Goal: Information Seeking & Learning: Stay updated

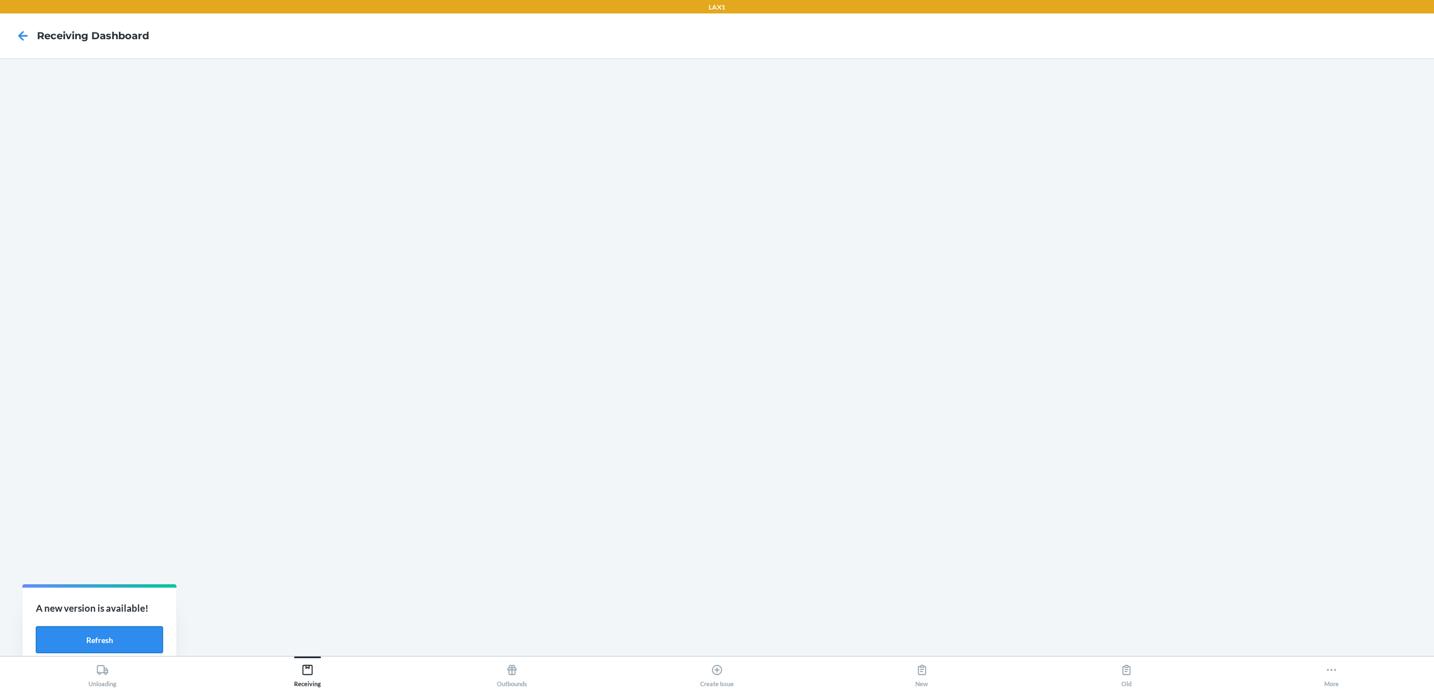
click at [91, 633] on button "Refresh" at bounding box center [99, 639] width 127 height 27
